Goal: Task Accomplishment & Management: Use online tool/utility

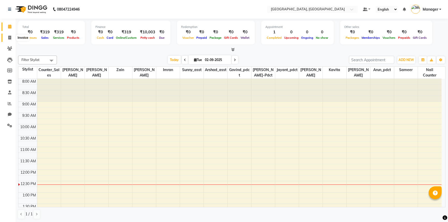
click at [10, 37] on icon at bounding box center [9, 38] width 3 height 4
select select "service"
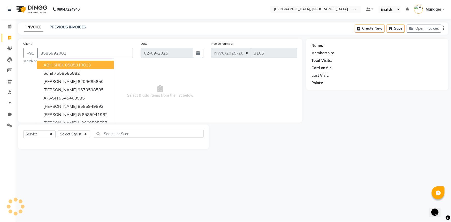
type input "8585992002"
select select "1: Object"
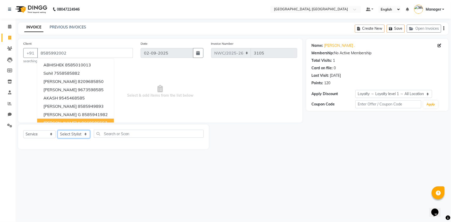
drag, startPoint x: 73, startPoint y: 135, endPoint x: 75, endPoint y: 132, distance: 3.7
click at [73, 135] on select "Select Stylist [PERSON_NAME]-pdct Arshad_asst Arun_pdct Counter_Sales [PERSON_N…" at bounding box center [74, 134] width 32 height 8
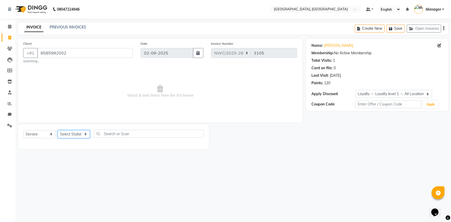
select select "85707"
click at [58, 130] on select "Select Stylist [PERSON_NAME]-pdct Arshad_asst Arun_pdct Counter_Sales [PERSON_N…" at bounding box center [74, 134] width 32 height 8
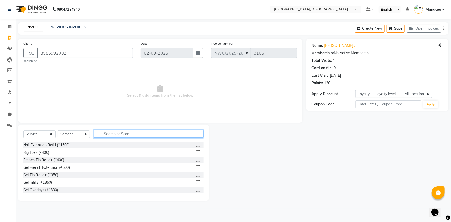
click at [113, 135] on input "text" at bounding box center [149, 134] width 110 height 8
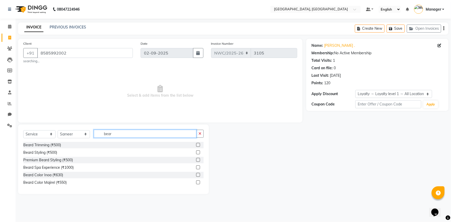
type input "bear"
click at [199, 146] on label at bounding box center [198, 145] width 4 height 4
click at [199, 146] on input "checkbox" at bounding box center [197, 144] width 3 height 3
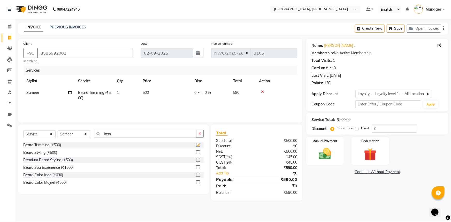
checkbox input "false"
click at [151, 90] on td "500" at bounding box center [166, 95] width 52 height 17
select select "85707"
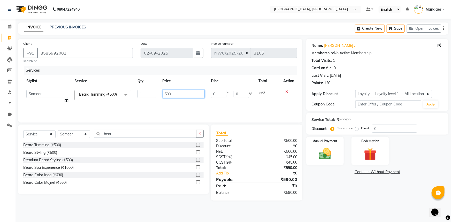
drag, startPoint x: 159, startPoint y: 94, endPoint x: 146, endPoint y: 94, distance: 12.7
click at [146, 94] on tr "[PERSON_NAME]-pdct Arshad_asst Arun_pdct Counter_Sales [PERSON_NAME] [PERSON_NA…" at bounding box center [160, 97] width 274 height 20
type input "400"
click at [148, 106] on div "Services Stylist Service Qty Price Disc Total Action [PERSON_NAME]-pdct Arshad_…" at bounding box center [160, 92] width 274 height 52
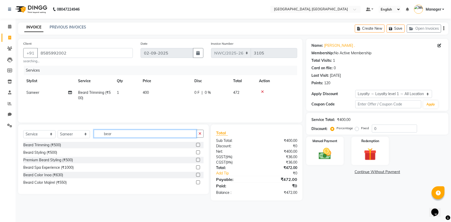
drag, startPoint x: 113, startPoint y: 132, endPoint x: 98, endPoint y: 133, distance: 15.8
click at [98, 133] on input "bear" at bounding box center [145, 134] width 103 height 8
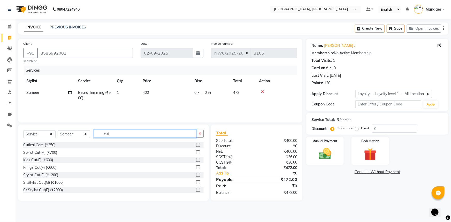
type input "cut"
click at [196, 153] on label at bounding box center [198, 152] width 4 height 4
click at [196, 153] on input "checkbox" at bounding box center [197, 152] width 3 height 3
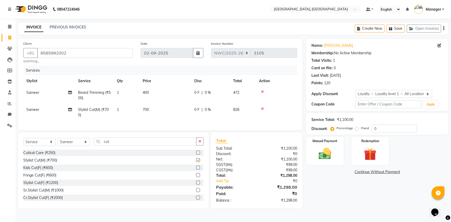
checkbox input "false"
click at [152, 111] on td "700" at bounding box center [166, 112] width 52 height 17
select select "85707"
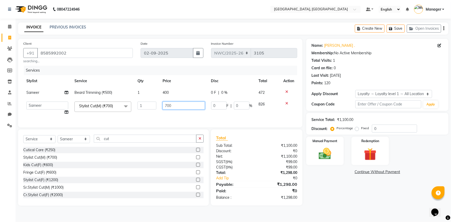
drag, startPoint x: 173, startPoint y: 105, endPoint x: 159, endPoint y: 115, distance: 16.8
click at [159, 113] on td "700" at bounding box center [183, 108] width 48 height 20
type input "500"
click at [159, 116] on tr "[PERSON_NAME]-pdct Arshad_asst Arun_pdct Counter_Sales [PERSON_NAME] [PERSON_NA…" at bounding box center [160, 108] width 274 height 20
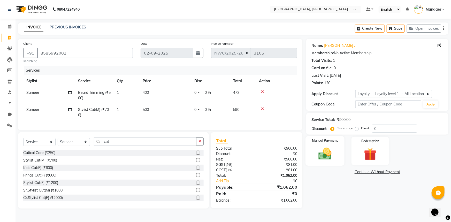
click at [318, 156] on img at bounding box center [325, 153] width 21 height 15
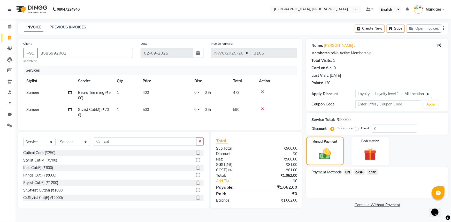
click at [348, 173] on span "UPI" at bounding box center [348, 172] width 8 height 6
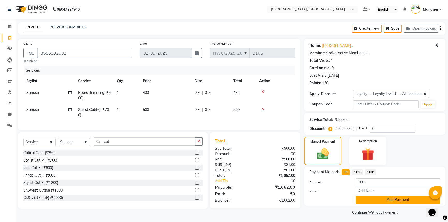
click at [374, 201] on button "Add Payment" at bounding box center [397, 200] width 85 height 8
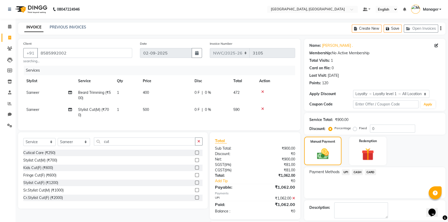
scroll to position [34, 0]
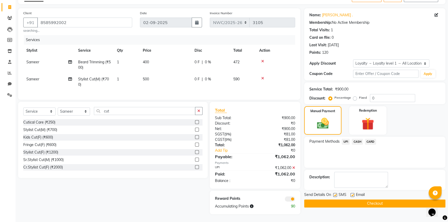
click at [375, 201] on button "Checkout" at bounding box center [374, 204] width 141 height 8
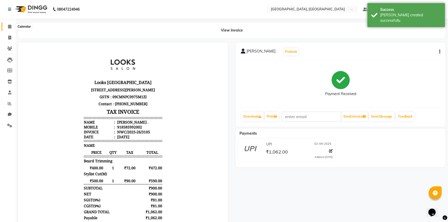
click at [9, 26] on icon at bounding box center [9, 27] width 3 height 4
